Goal: Task Accomplishment & Management: Complete application form

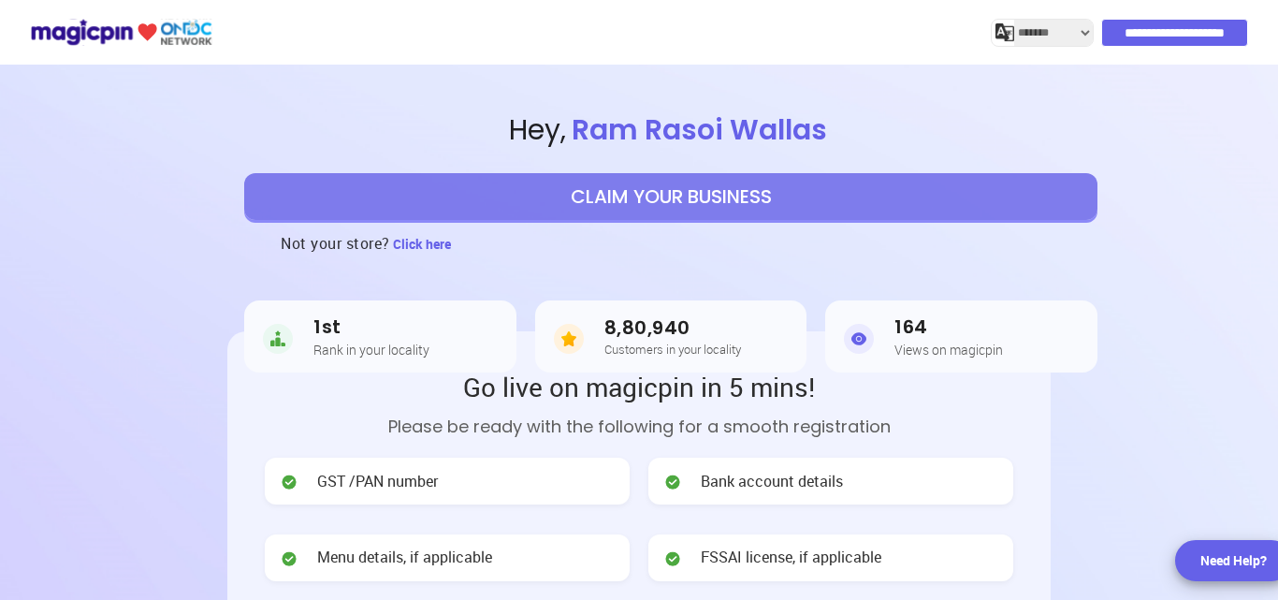
select select "*******"
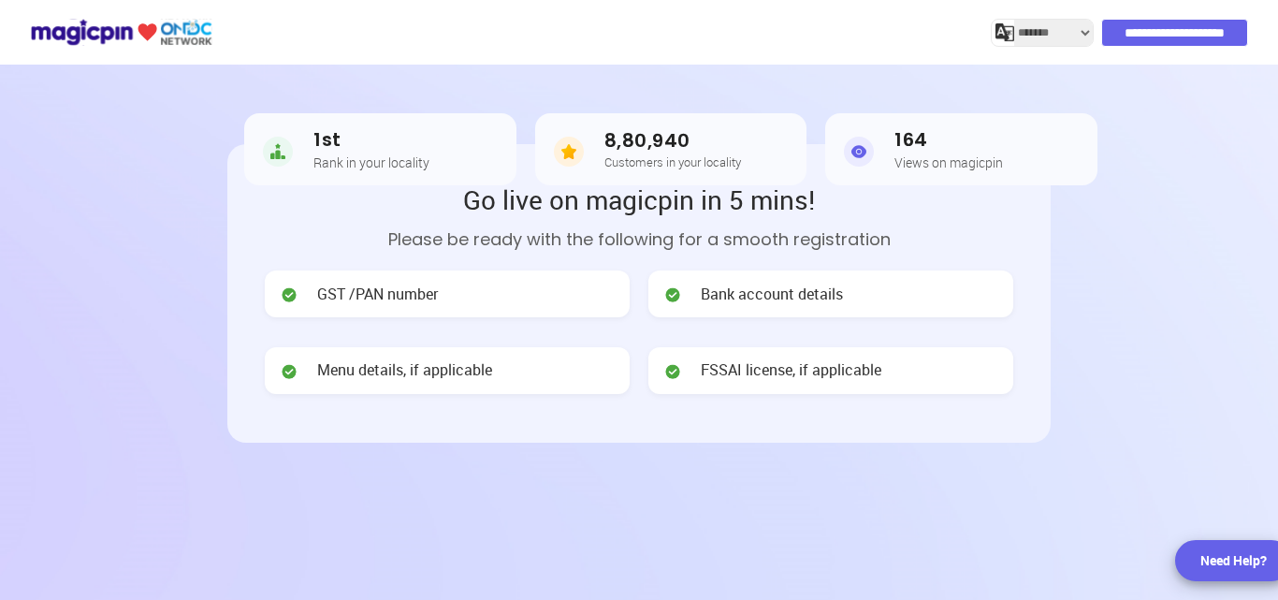
click at [346, 292] on span "GST /PAN number" at bounding box center [377, 294] width 121 height 22
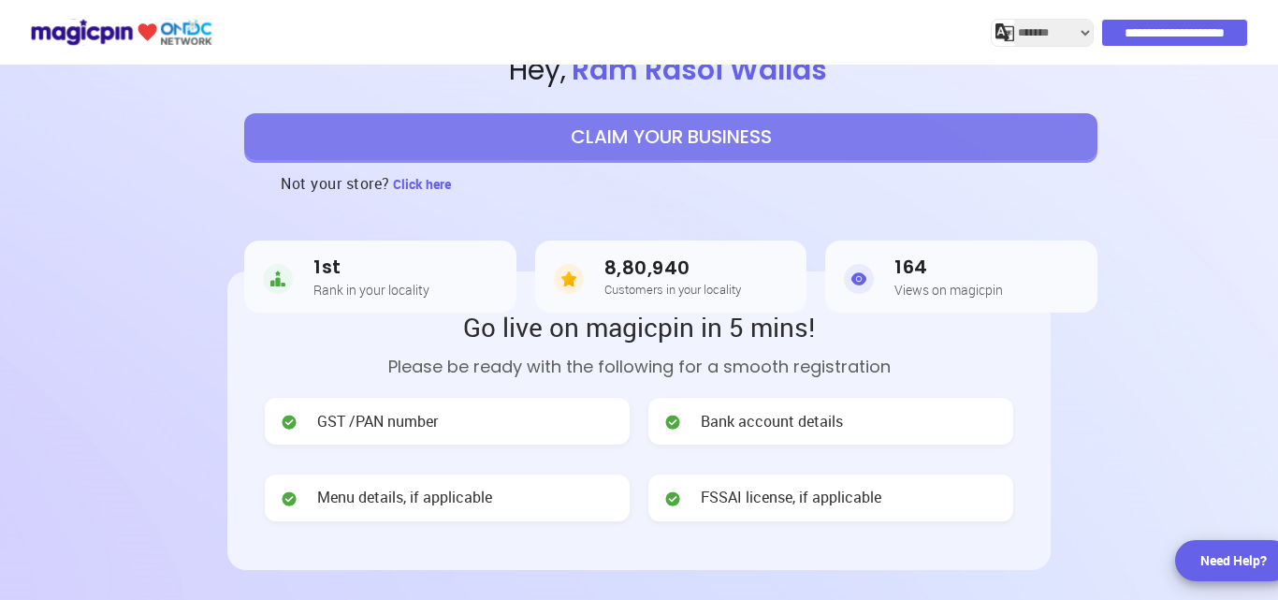
scroll to position [0, 0]
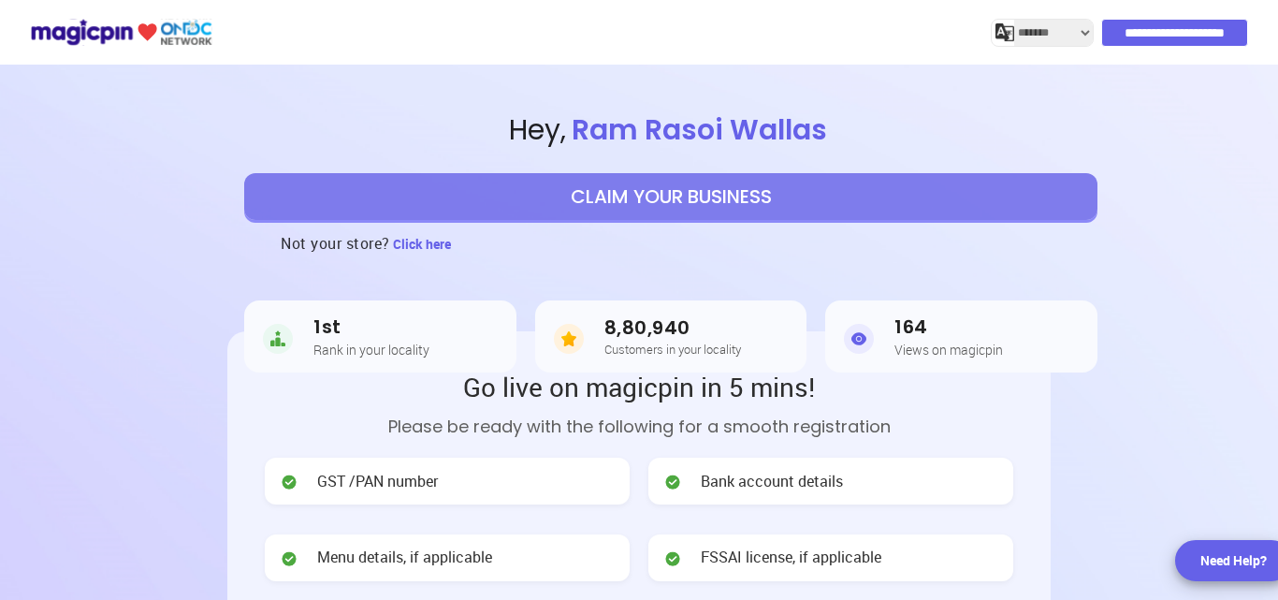
click at [597, 201] on button "CLAIM YOUR BUSINESS" at bounding box center [670, 196] width 853 height 47
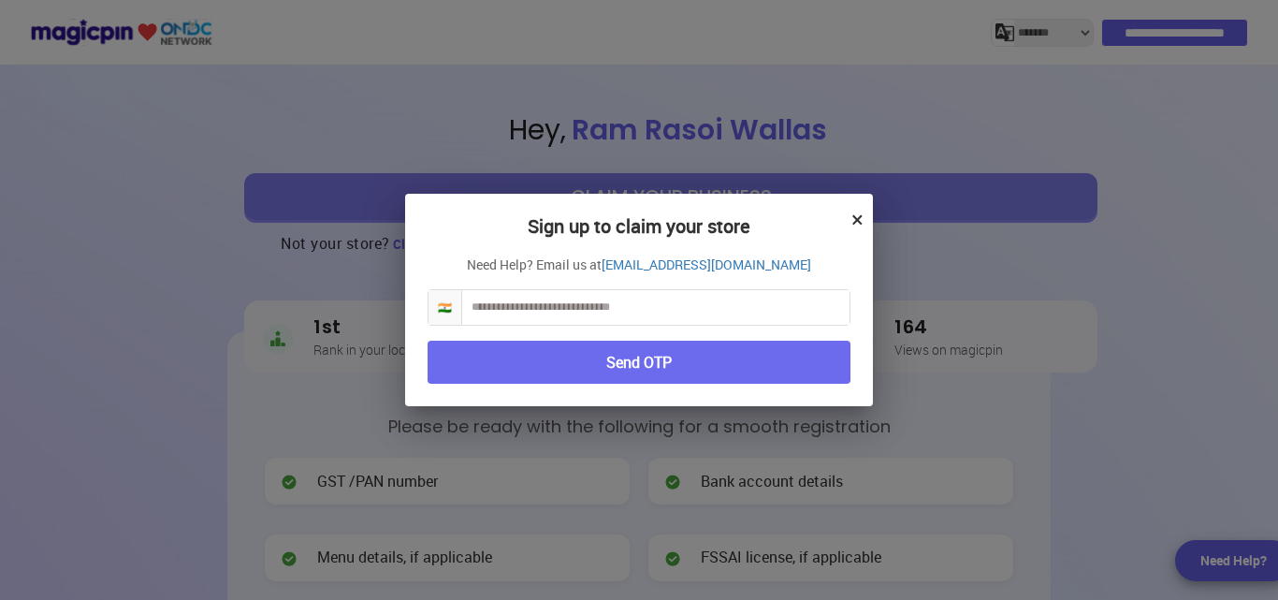
click at [565, 305] on input "text" at bounding box center [655, 307] width 387 height 35
click at [864, 215] on div "Sign up to claim your store × Need Help? Email us at [EMAIL_ADDRESS][DOMAIN_NAM…" at bounding box center [639, 300] width 468 height 213
click at [851, 217] on button "×" at bounding box center [857, 219] width 12 height 32
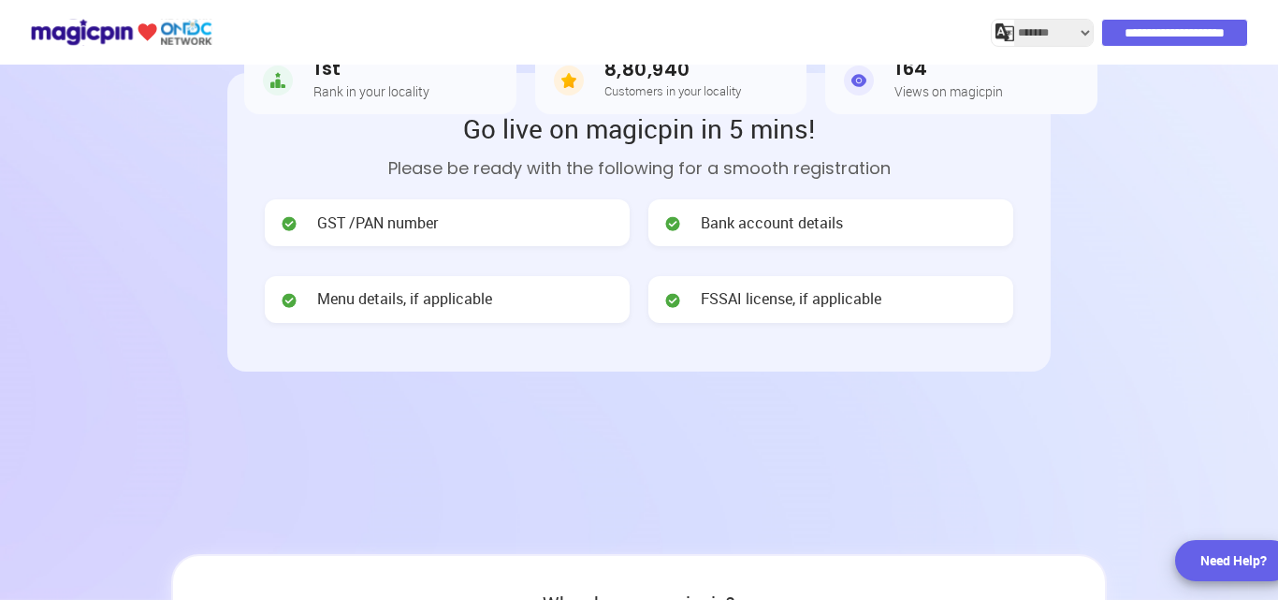
scroll to position [374, 0]
